Goal: Task Accomplishment & Management: Manage account settings

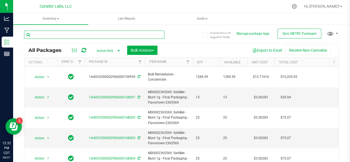
click at [63, 36] on input "text" at bounding box center [94, 35] width 140 height 8
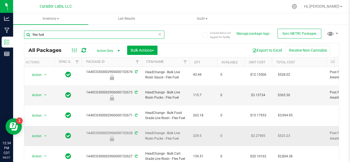
scroll to position [0, 3]
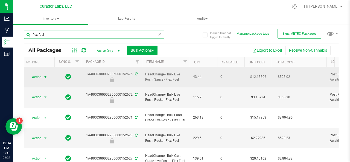
type input "flex fuel"
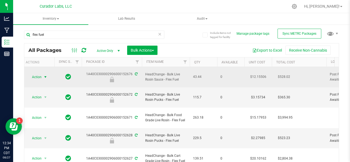
click at [37, 75] on span "Action" at bounding box center [34, 77] width 15 height 8
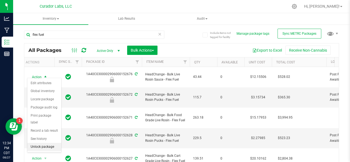
click at [44, 146] on li "Unlock package" at bounding box center [44, 147] width 34 height 8
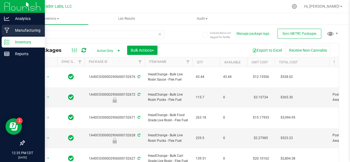
click at [22, 31] on p "Manufacturing" at bounding box center [26, 30] width 33 height 7
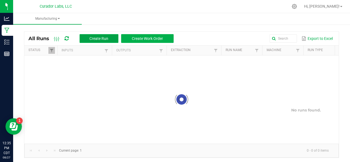
click at [96, 38] on span "Create Run" at bounding box center [98, 38] width 19 height 4
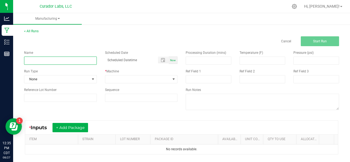
click at [62, 60] on input at bounding box center [60, 61] width 73 height 8
type input "Bulk Live Rosin Sauce Decarb - Flex Fuel"
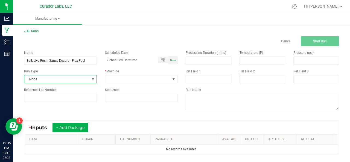
click at [56, 77] on span "None" at bounding box center [56, 79] width 65 height 8
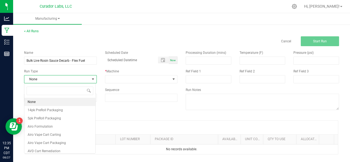
scroll to position [8, 71]
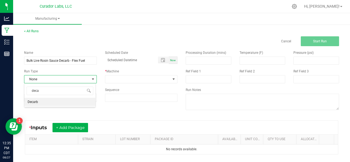
type input "decar"
click at [37, 101] on span "Decarb" at bounding box center [33, 101] width 10 height 5
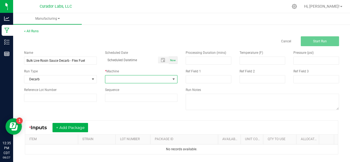
click at [113, 77] on span at bounding box center [137, 79] width 65 height 8
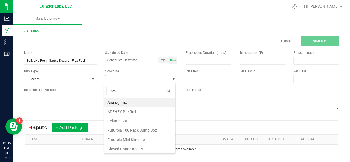
type input "oven"
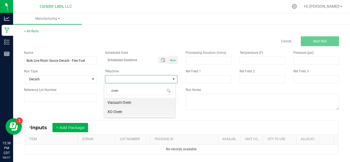
click at [116, 113] on li "XO Oven" at bounding box center [139, 111] width 71 height 9
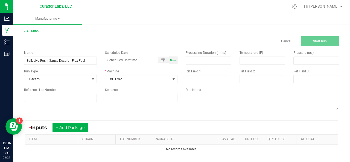
click at [215, 104] on textarea at bounding box center [261, 102] width 153 height 16
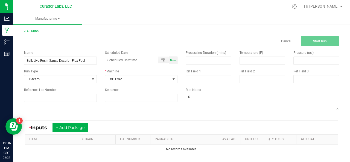
click at [215, 104] on textarea at bounding box center [261, 102] width 153 height 16
type textarea "Sending sauce to carts"
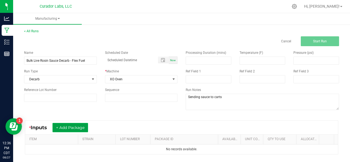
click at [71, 126] on button "+ Add Package" at bounding box center [70, 127] width 36 height 9
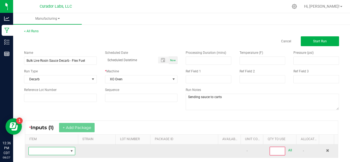
click at [49, 148] on span "NO DATA FOUND" at bounding box center [48, 151] width 39 height 8
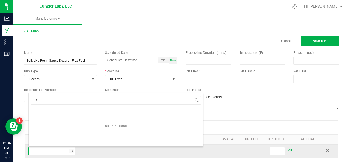
scroll to position [8, 45]
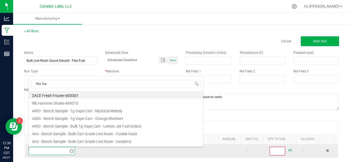
type input "flex fuel"
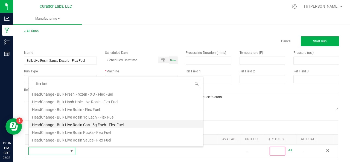
scroll to position [74, 0]
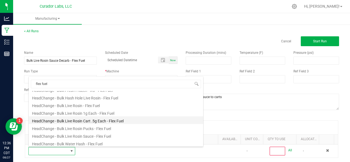
click at [84, 134] on li "HeadChange - Bulk Live Rosin Sauce - Flex Fuel" at bounding box center [116, 136] width 174 height 8
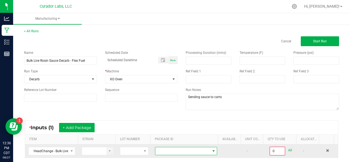
click at [172, 149] on span at bounding box center [182, 151] width 55 height 8
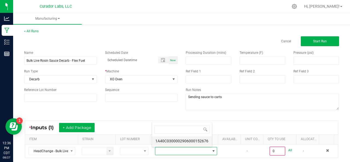
click at [189, 141] on li "1A40C0300002906000152676" at bounding box center [182, 140] width 60 height 9
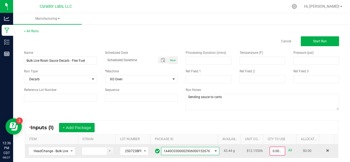
click at [288, 150] on link "All" at bounding box center [290, 150] width 4 height 7
type input "43.4400 g"
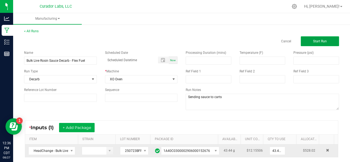
click at [316, 40] on span "Start Run" at bounding box center [320, 41] width 14 height 4
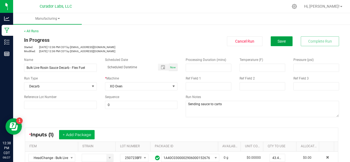
click at [277, 43] on span "Save" at bounding box center [281, 41] width 8 height 4
click at [277, 41] on span "Save" at bounding box center [281, 41] width 8 height 4
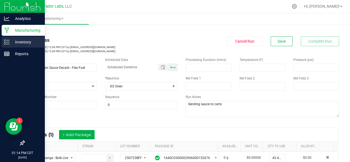
click at [10, 42] on p "Inventory" at bounding box center [26, 42] width 33 height 7
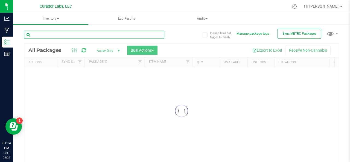
click at [58, 36] on input "text" at bounding box center [94, 35] width 140 height 8
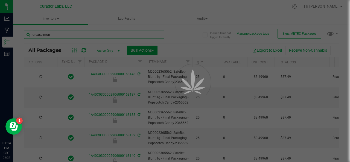
type input "grease monk"
type input "[DATE]"
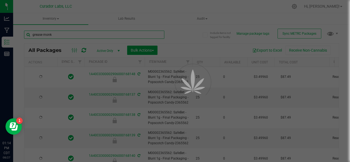
type input "[DATE]"
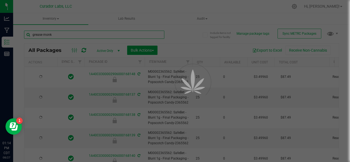
type input "[DATE]"
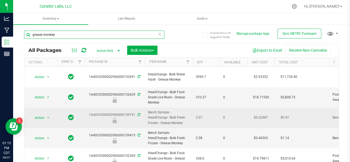
scroll to position [18, 0]
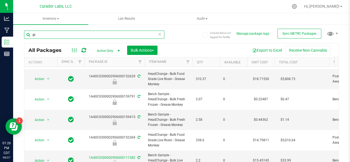
type input "g"
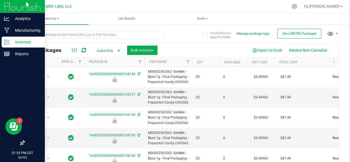
click at [12, 42] on p "Inventory" at bounding box center [26, 42] width 33 height 7
click at [26, 30] on p "Manufacturing" at bounding box center [26, 30] width 33 height 7
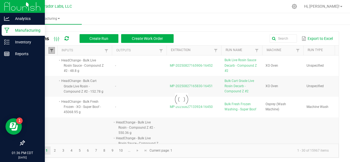
click at [53, 51] on span at bounding box center [51, 50] width 4 height 4
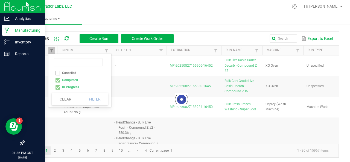
click at [58, 80] on div at bounding box center [181, 99] width 314 height 88
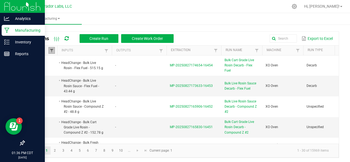
click at [52, 51] on span at bounding box center [51, 50] width 4 height 4
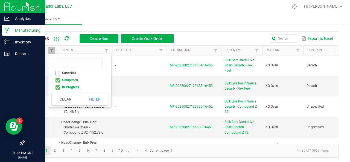
click at [57, 81] on li "Completed" at bounding box center [78, 79] width 53 height 7
checkbox input "false"
click at [92, 99] on button "Filter" at bounding box center [94, 99] width 27 height 12
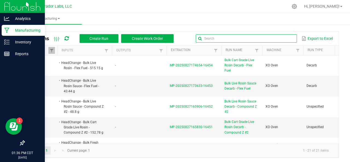
click at [272, 37] on input "text" at bounding box center [246, 38] width 101 height 8
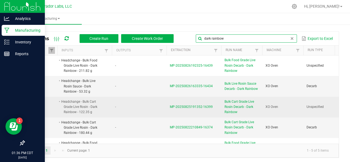
scroll to position [17, 0]
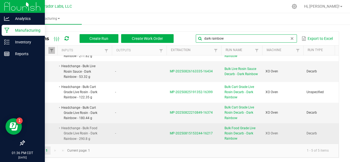
type input "dark rainbow"
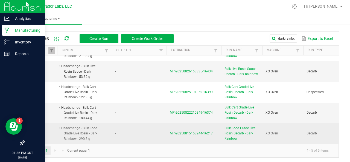
click at [179, 131] on span "MP-20250815153244-16217" at bounding box center [191, 133] width 43 height 4
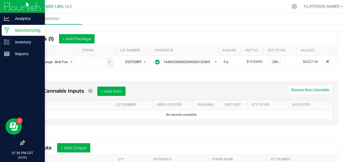
scroll to position [103, 0]
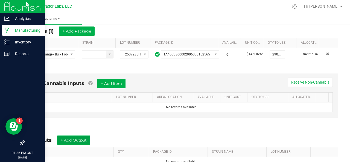
click at [79, 136] on button "+ Add Output" at bounding box center [73, 139] width 33 height 9
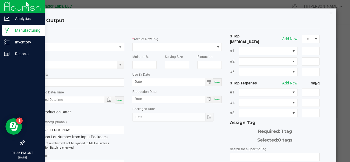
click at [87, 48] on span "NO DATA FOUND" at bounding box center [76, 47] width 82 height 8
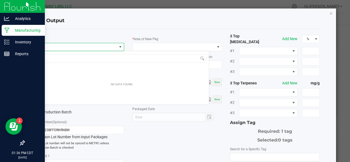
scroll to position [8, 88]
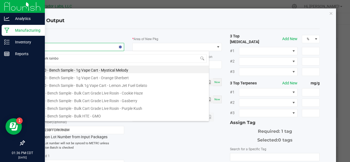
type input "dark rainbow"
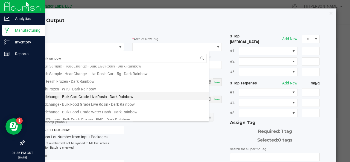
scroll to position [12, 0]
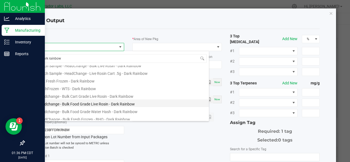
click at [66, 102] on li "Headchange - Bulk Food Grade Live Rosin - Dark Rainbow" at bounding box center [121, 103] width 174 height 8
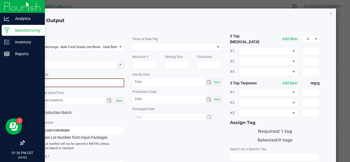
click at [57, 82] on input "0" at bounding box center [79, 83] width 88 height 8
type input "266.1500 g"
click at [118, 99] on span "Now" at bounding box center [119, 100] width 6 height 3
type input "[DATE] 1:36 PM"
type input "[DATE]"
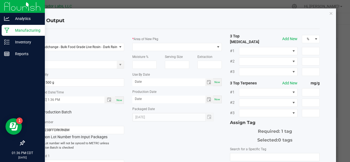
click at [63, 110] on label "Production Batch" at bounding box center [54, 112] width 41 height 6
click at [0, 0] on input "Production Batch" at bounding box center [0, 0] width 0 height 0
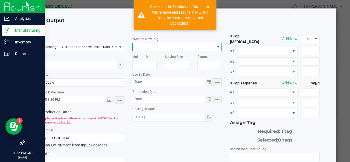
click at [150, 47] on span at bounding box center [173, 47] width 82 height 8
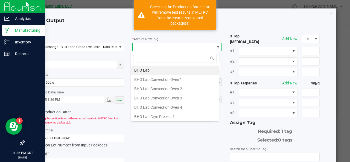
scroll to position [8, 88]
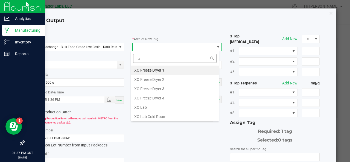
type input "xo"
click at [142, 105] on li "XO Lab" at bounding box center [175, 107] width 88 height 9
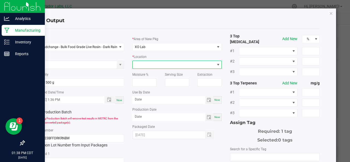
click at [153, 64] on span at bounding box center [173, 65] width 82 height 8
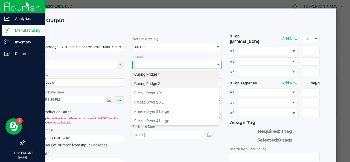
click at [150, 84] on li "Curing Fridge 2" at bounding box center [175, 83] width 88 height 9
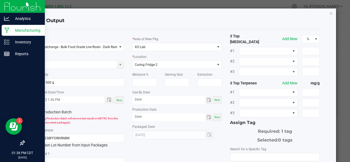
click at [214, 100] on span "Now" at bounding box center [217, 99] width 6 height 3
click at [155, 100] on input "[DATE]" at bounding box center [168, 99] width 73 height 7
type input "[DATE]"
click at [214, 116] on span "Now" at bounding box center [217, 117] width 6 height 3
type input "[DATE]"
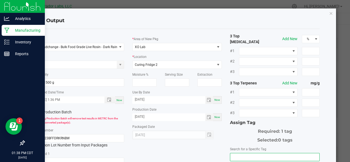
click at [231, 153] on input "NO DATA FOUND" at bounding box center [274, 157] width 89 height 8
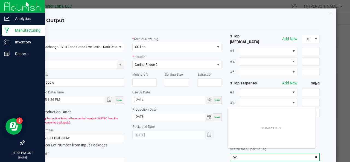
scroll to position [8, 88]
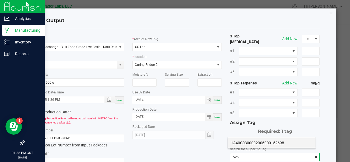
click at [234, 143] on li "1A40C0300002906000152698" at bounding box center [271, 142] width 88 height 9
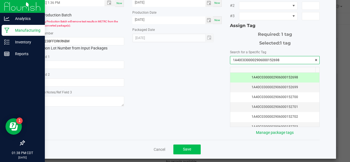
type input "1A40C0300002906000152698"
click at [184, 147] on span "Save" at bounding box center [187, 149] width 8 height 4
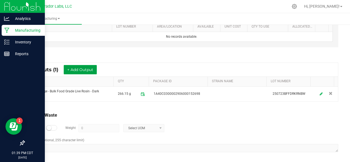
scroll to position [0, 0]
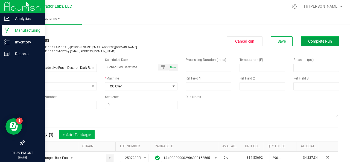
click at [311, 41] on span "Complete Run" at bounding box center [320, 41] width 24 height 4
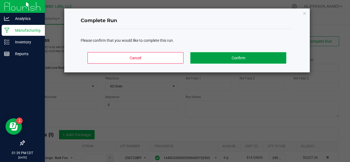
click at [267, 57] on button "Confirm" at bounding box center [238, 57] width 96 height 11
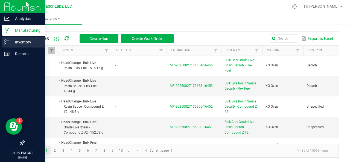
click at [10, 43] on p "Inventory" at bounding box center [26, 42] width 33 height 7
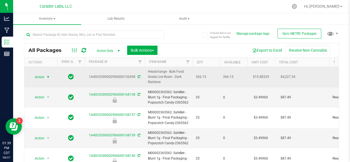
click at [41, 77] on span "Action" at bounding box center [37, 77] width 15 height 8
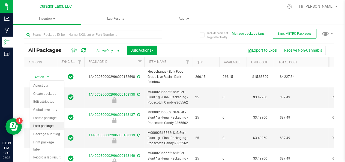
click at [45, 126] on li "Lock package" at bounding box center [47, 126] width 34 height 8
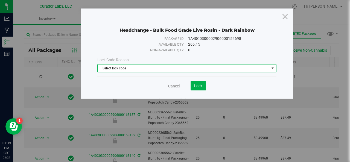
click at [123, 67] on span "Select lock code" at bounding box center [182, 68] width 171 height 8
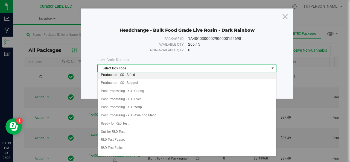
scroll to position [133, 0]
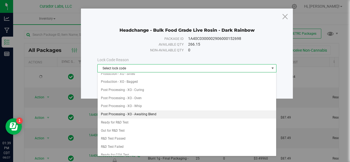
click at [123, 111] on li "Post Processing - XO - Awaiting Blend" at bounding box center [186, 114] width 179 height 8
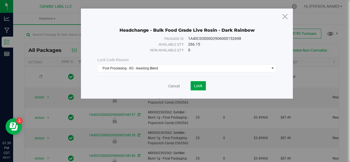
click at [202, 84] on span "Lock" at bounding box center [198, 86] width 8 height 4
